Goal: Task Accomplishment & Management: Use online tool/utility

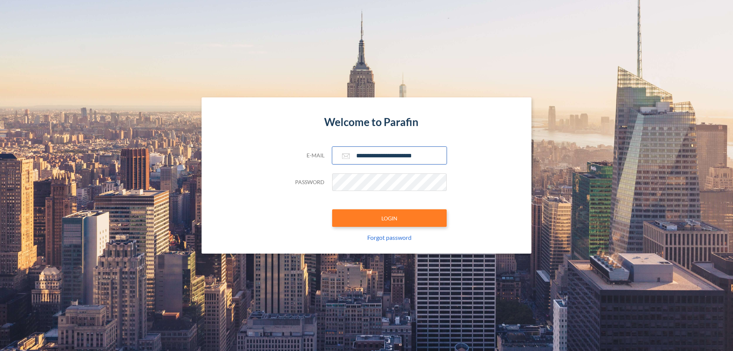
type input "**********"
click at [389, 218] on button "LOGIN" at bounding box center [389, 218] width 115 height 18
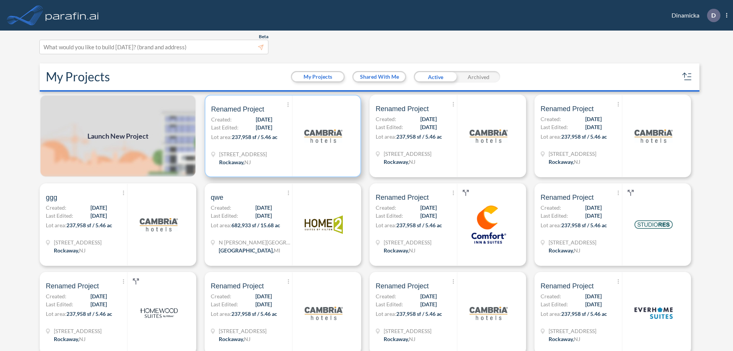
scroll to position [2, 0]
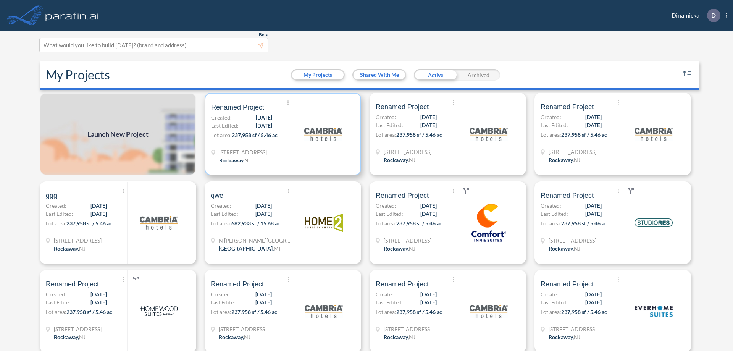
click at [281, 134] on p "Lot area: 237,958 sf / 5.46 ac" at bounding box center [251, 136] width 81 height 11
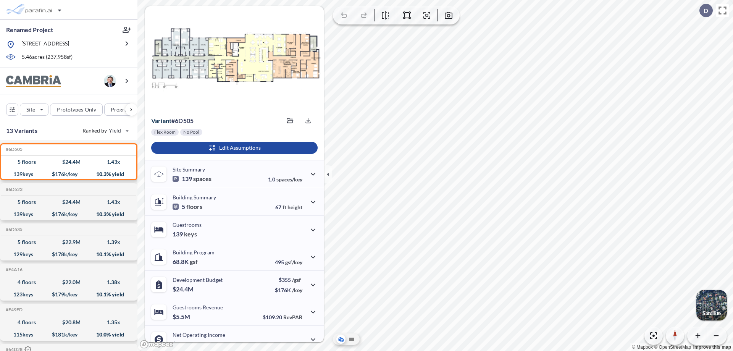
scroll to position [39, 0]
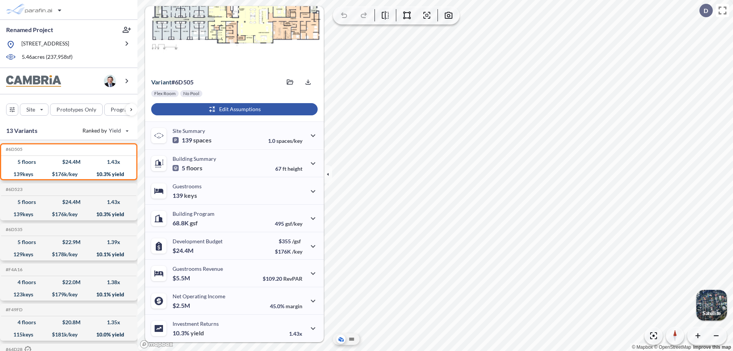
click at [233, 109] on div "button" at bounding box center [234, 109] width 166 height 12
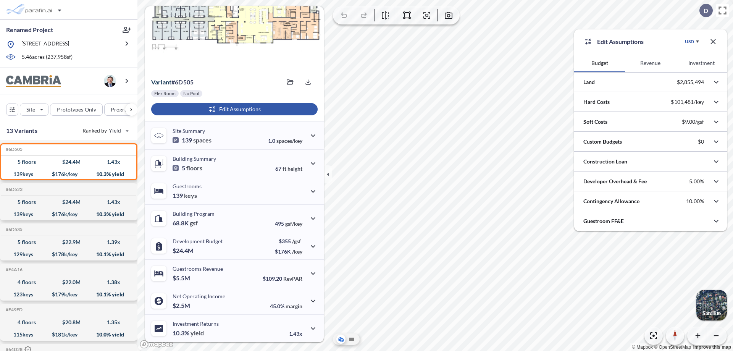
click at [650, 63] on button "Revenue" at bounding box center [650, 63] width 51 height 18
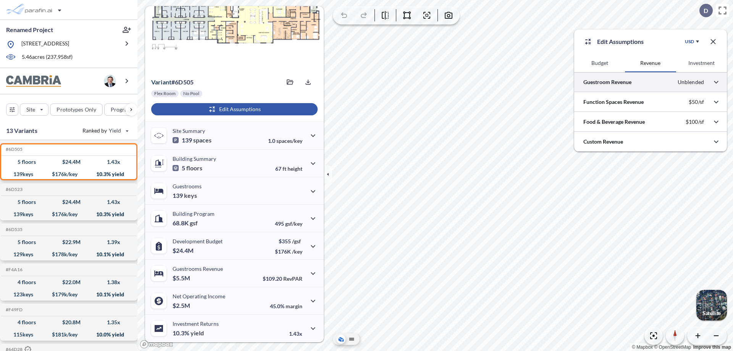
click at [651, 82] on div at bounding box center [650, 81] width 153 height 19
